Goal: Feedback & Contribution: Submit feedback/report problem

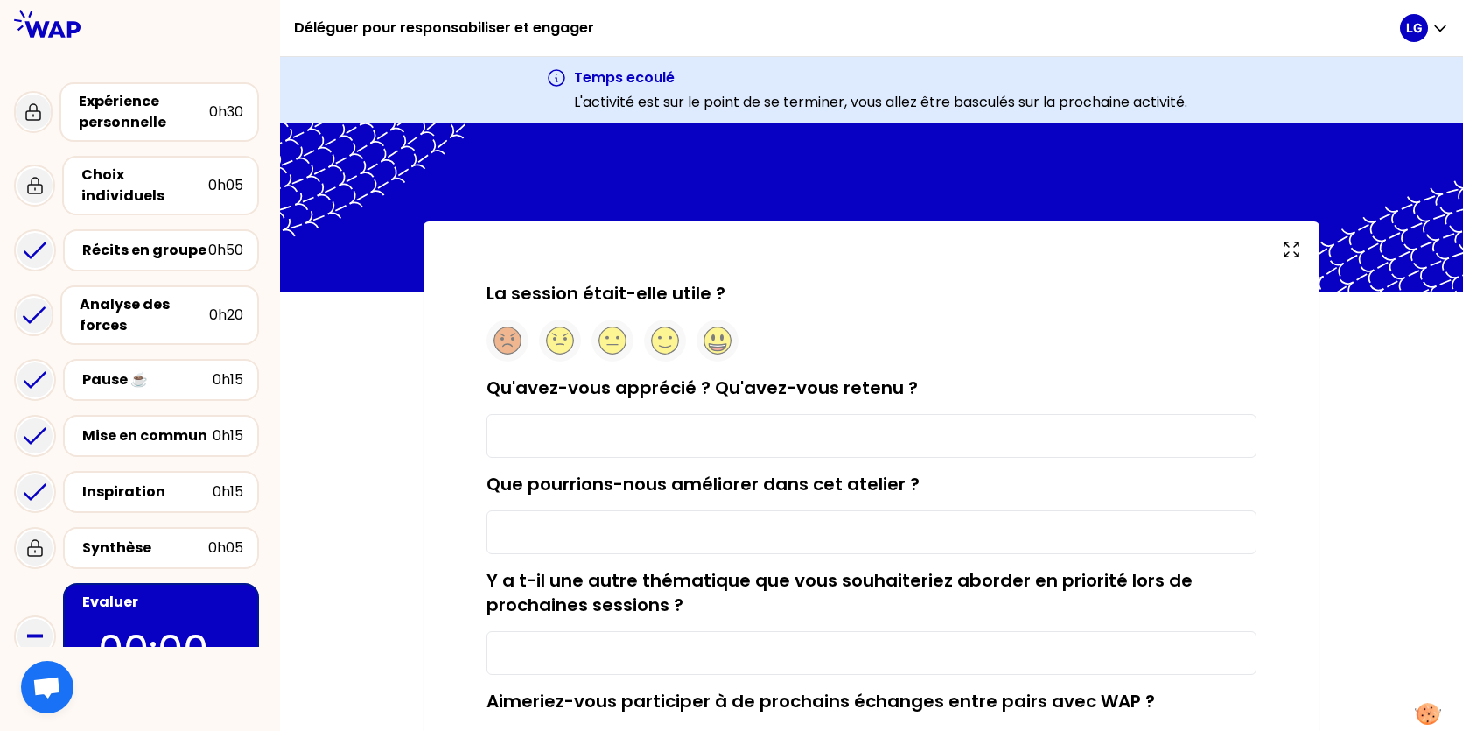
type input "Les échanges et l'approche par les réussites"
type input "Le présentiel"
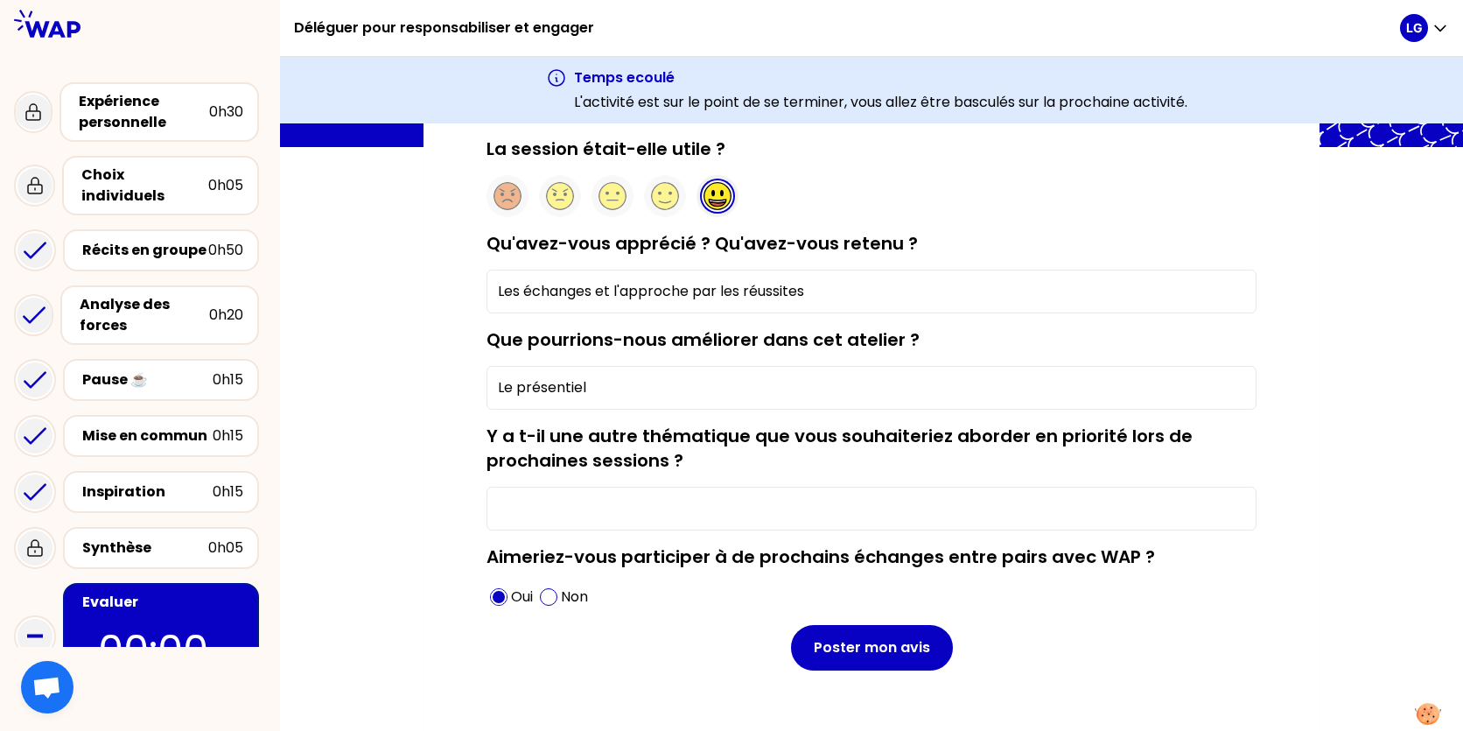
scroll to position [175, 0]
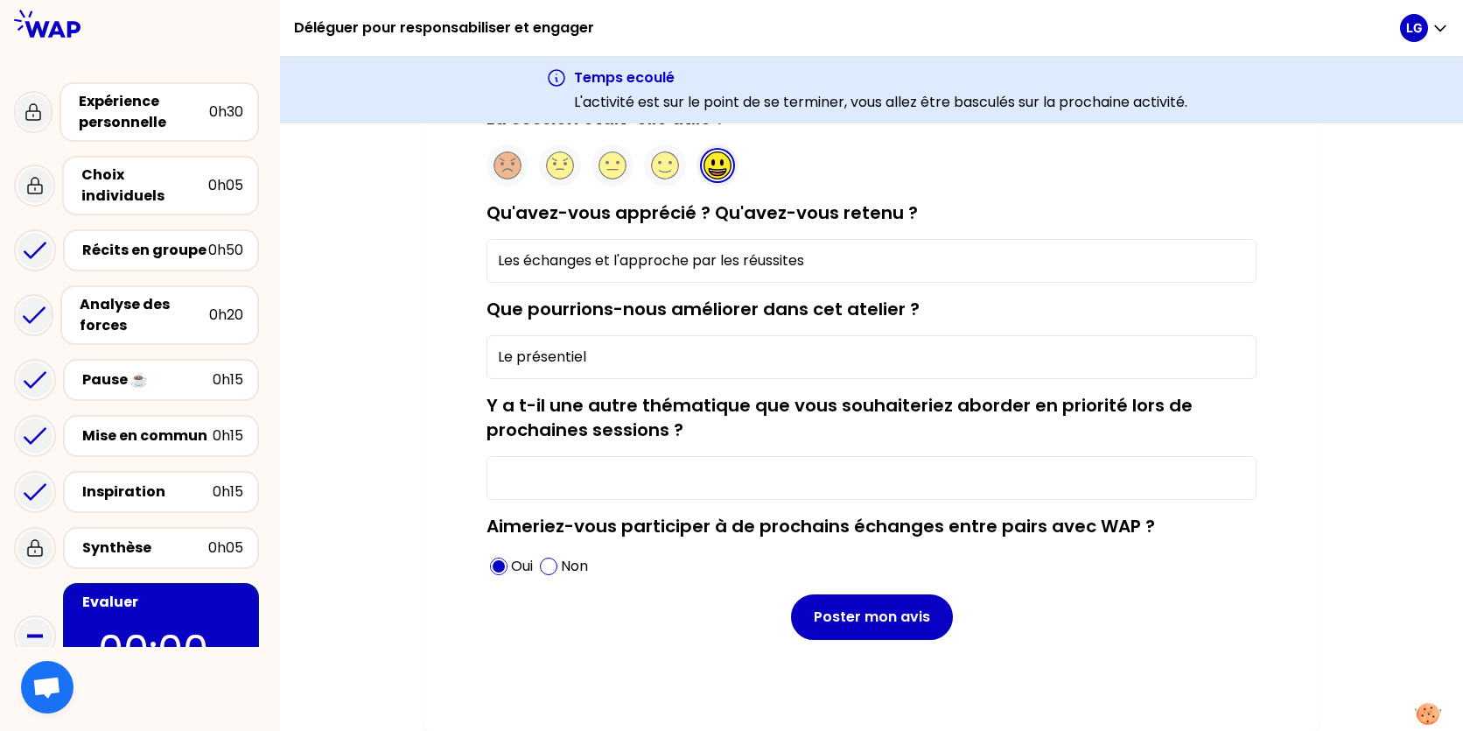
click at [775, 475] on input "Y a t-il une autre thématique que vous souhaiteriez aborder en priorité lors de…" at bounding box center [872, 478] width 770 height 44
click at [999, 312] on div "Que pourrions-nous améliorer dans cet atelier ? Le présentiel" at bounding box center [872, 338] width 770 height 82
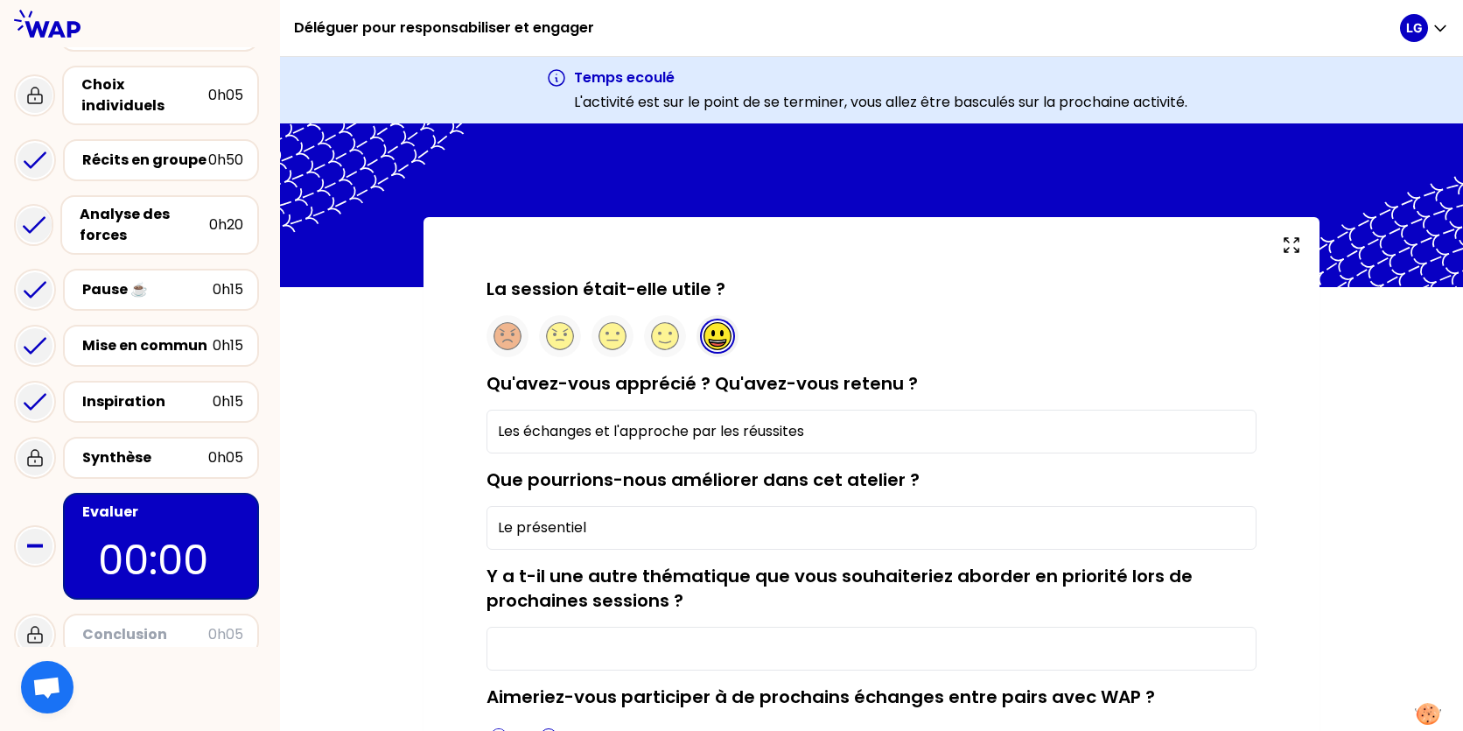
scroll to position [0, 0]
